Goal: Task Accomplishment & Management: Manage account settings

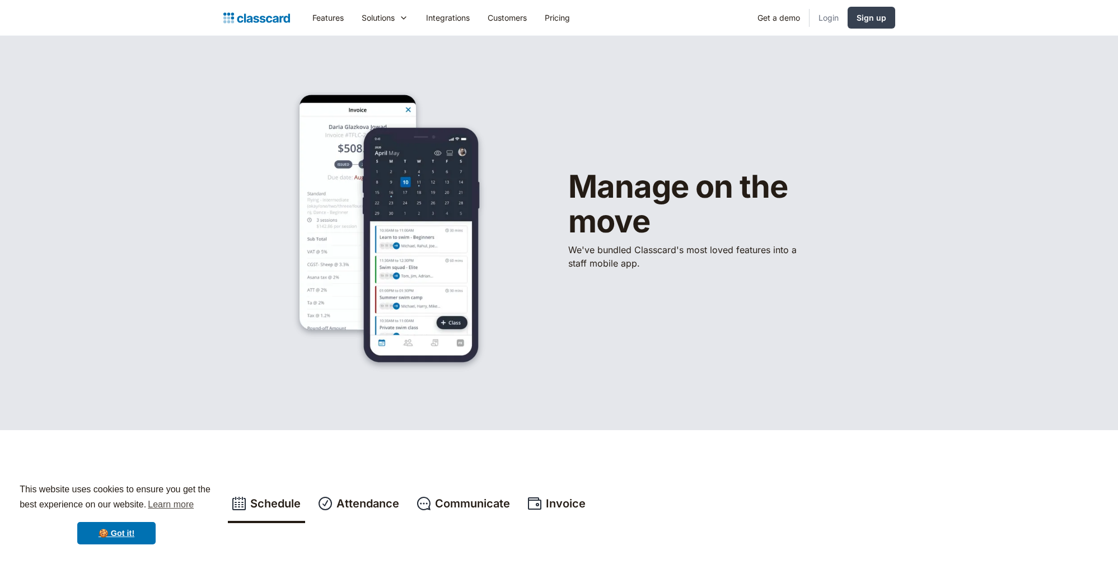
click at [821, 18] on link "Login" at bounding box center [829, 17] width 38 height 25
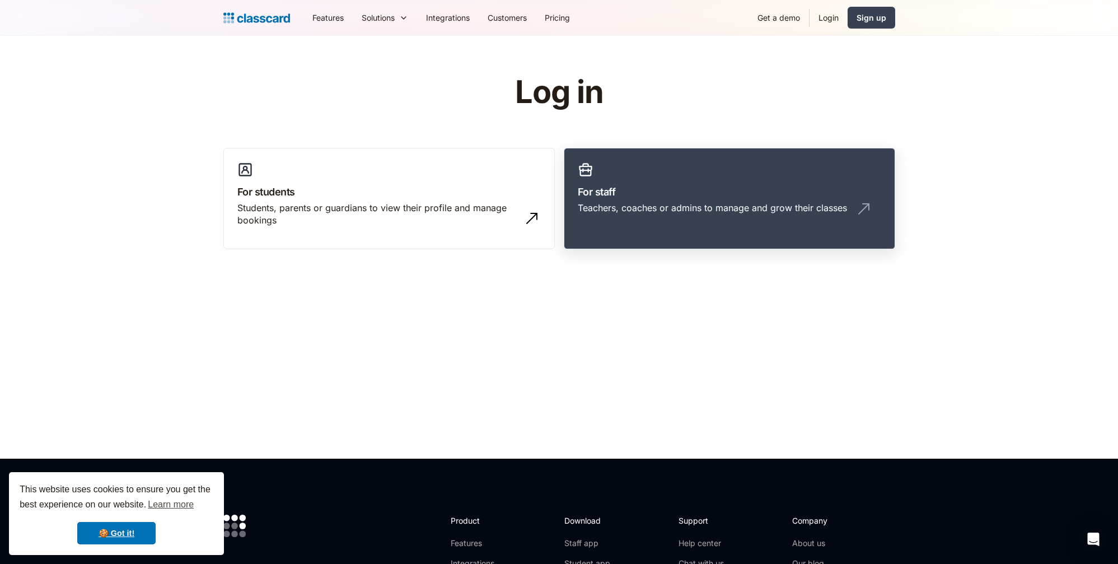
click at [669, 183] on link "For staff Teachers, coaches or admins to manage and grow their classes" at bounding box center [729, 199] width 331 height 102
